Goal: Information Seeking & Learning: Learn about a topic

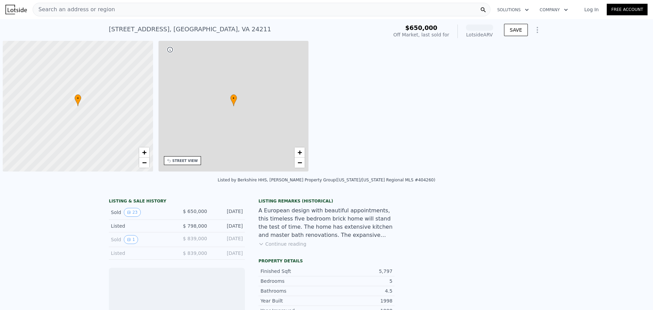
scroll to position [0, 3]
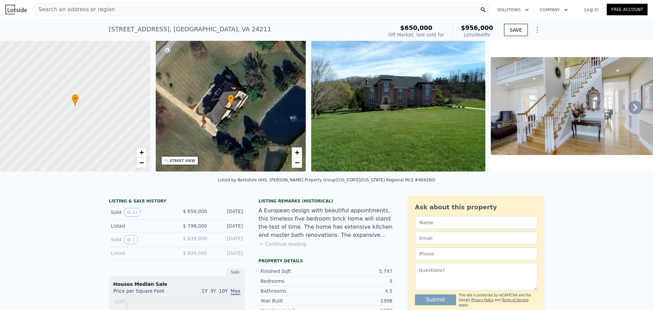
click at [260, 99] on div "• + −" at bounding box center [231, 106] width 150 height 131
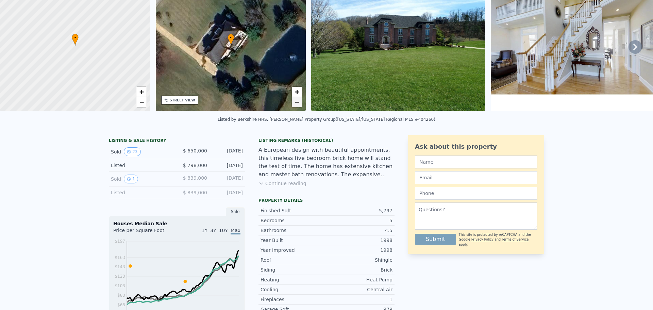
scroll to position [2, 0]
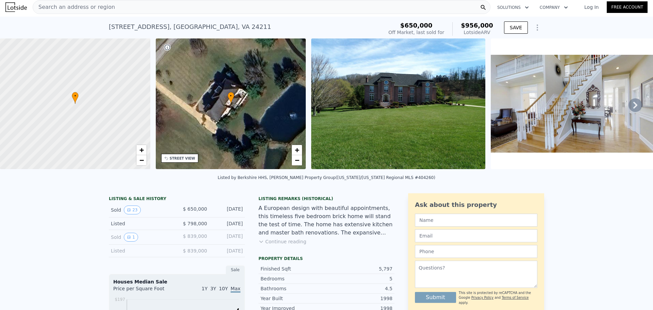
click at [260, 104] on div "• + −" at bounding box center [231, 103] width 150 height 131
click at [393, 115] on img at bounding box center [398, 103] width 174 height 131
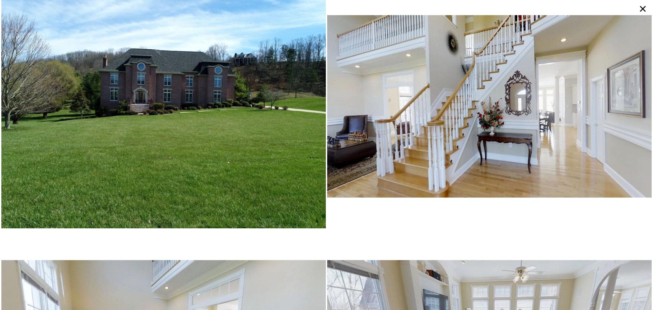
scroll to position [0, 0]
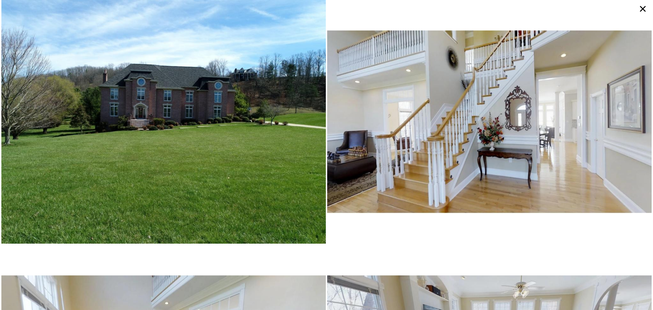
click at [645, 5] on icon at bounding box center [643, 9] width 12 height 12
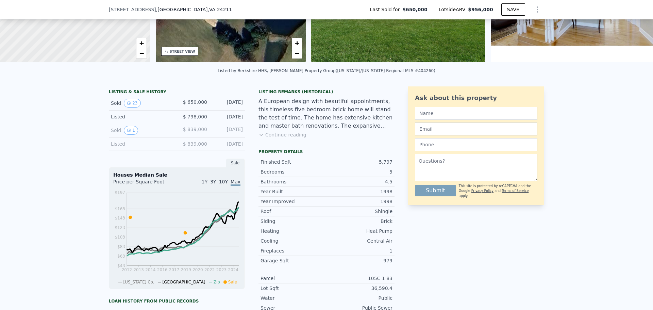
scroll to position [134, 0]
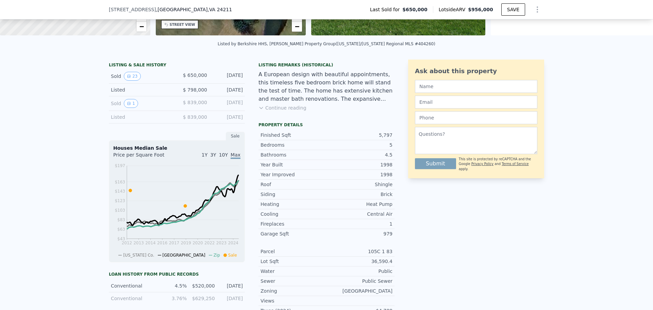
click at [144, 108] on div "Sold 1" at bounding box center [141, 103] width 61 height 9
click at [129, 107] on button "1" at bounding box center [131, 103] width 14 height 9
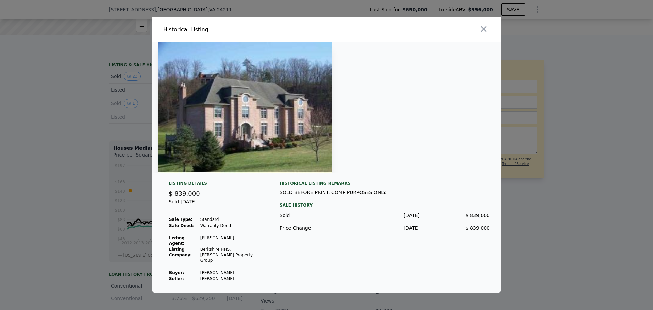
click at [297, 97] on img at bounding box center [245, 107] width 174 height 131
click at [484, 32] on icon "button" at bounding box center [484, 29] width 6 height 6
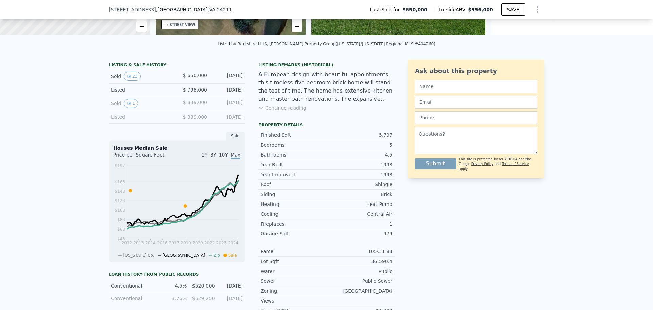
click at [119, 120] on div "Listed" at bounding box center [141, 117] width 61 height 7
click at [116, 120] on div "Listed" at bounding box center [141, 117] width 61 height 7
click at [213, 120] on div "[DATE]" at bounding box center [228, 117] width 30 height 7
click at [192, 120] on span "$ 839,000" at bounding box center [195, 116] width 24 height 5
click at [232, 120] on div "[DATE]" at bounding box center [228, 117] width 30 height 7
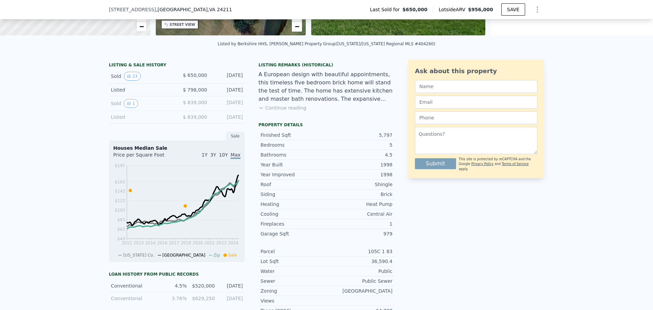
click at [115, 120] on div "Listed" at bounding box center [141, 117] width 61 height 7
click at [131, 108] on button "1" at bounding box center [131, 103] width 14 height 9
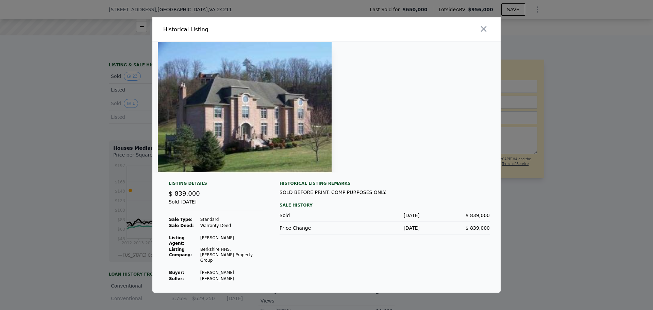
click at [481, 34] on icon "button" at bounding box center [484, 29] width 10 height 10
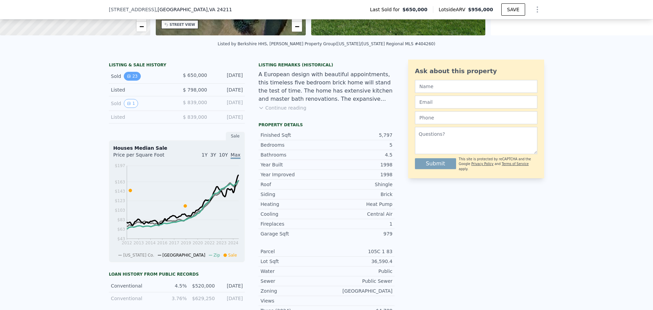
click at [134, 81] on button "23" at bounding box center [132, 76] width 17 height 9
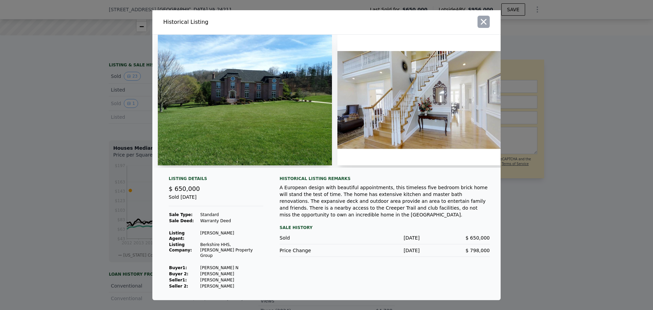
click at [486, 24] on icon "button" at bounding box center [484, 22] width 6 height 6
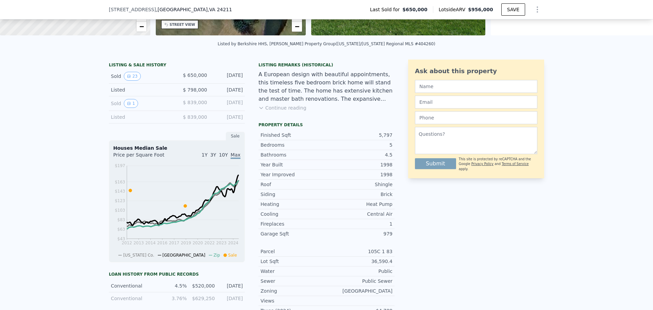
click at [236, 140] on div "Sale" at bounding box center [235, 136] width 19 height 9
click at [130, 106] on button "1" at bounding box center [131, 103] width 14 height 9
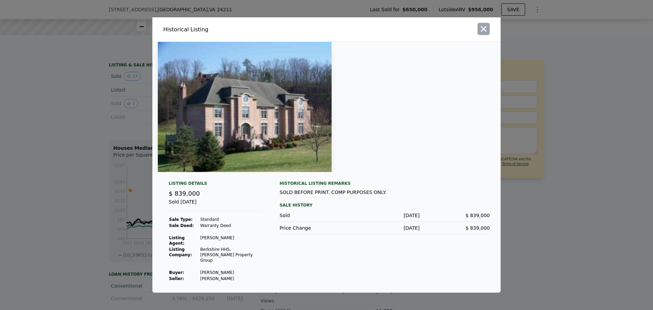
click at [486, 34] on icon "button" at bounding box center [484, 29] width 10 height 10
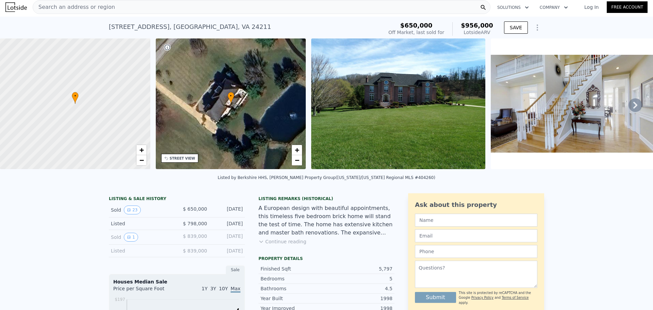
scroll to position [0, 0]
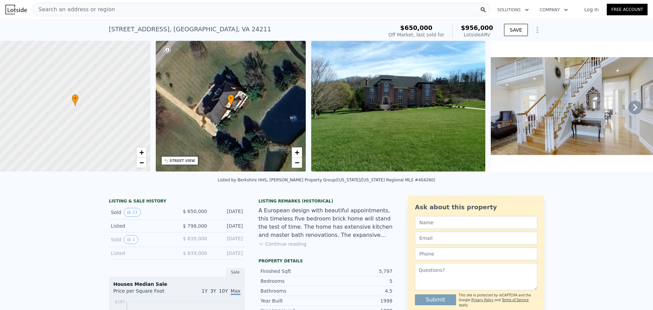
click at [426, 27] on span "$650,000" at bounding box center [416, 27] width 32 height 7
click at [422, 34] on div "Off Market, last sold for" at bounding box center [416, 34] width 56 height 7
click at [483, 28] on span "$956,000" at bounding box center [477, 27] width 32 height 7
click at [482, 35] on div "Lotside ARV" at bounding box center [477, 34] width 32 height 7
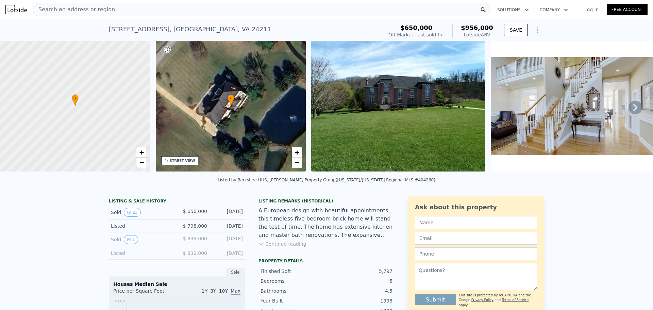
click at [480, 27] on span "$956,000" at bounding box center [477, 27] width 32 height 7
